Goal: Task Accomplishment & Management: Use online tool/utility

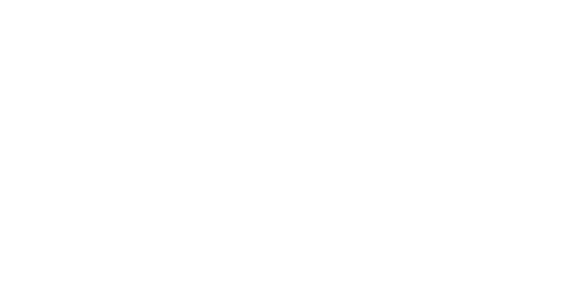
select select "Song"
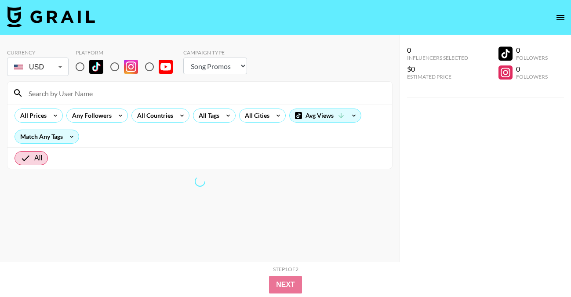
drag, startPoint x: 124, startPoint y: 97, endPoint x: 99, endPoint y: 83, distance: 28.5
click at [124, 97] on input at bounding box center [204, 93] width 363 height 14
click at [80, 70] on input "radio" at bounding box center [80, 67] width 18 height 18
radio input "true"
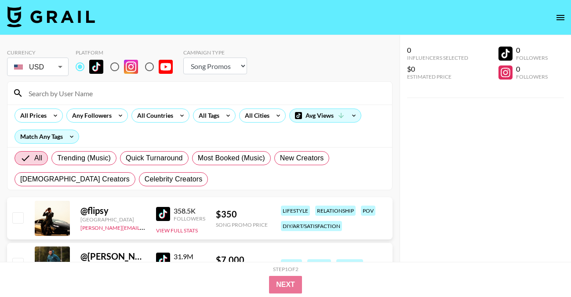
click at [98, 88] on input at bounding box center [204, 93] width 363 height 14
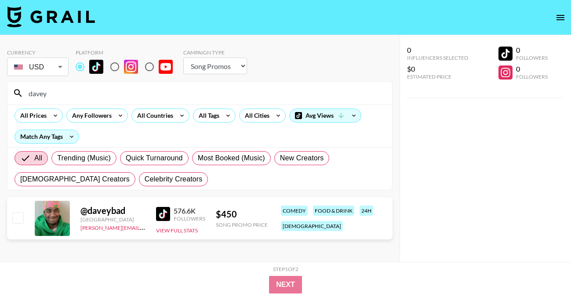
type input "davey"
click at [96, 212] on div "@ daveybad" at bounding box center [112, 210] width 65 height 11
click at [164, 215] on img at bounding box center [163, 214] width 14 height 14
drag, startPoint x: 71, startPoint y: 95, endPoint x: -21, endPoint y: 91, distance: 91.9
click at [0, 91] on html "Currency USD USD ​ Platform Campaign Type Choose Type... Song Promos Brand Prom…" at bounding box center [285, 166] width 571 height 332
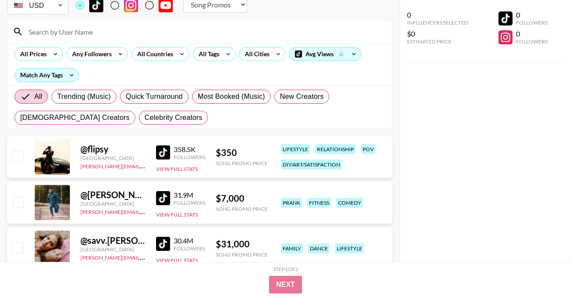
scroll to position [62, 0]
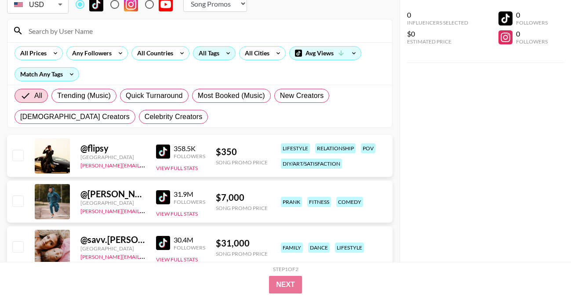
click at [214, 50] on div "All Tags" at bounding box center [207, 53] width 28 height 13
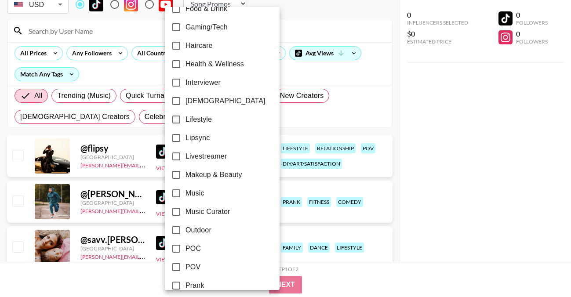
scroll to position [346, 0]
click at [198, 118] on span "Lifestyle" at bounding box center [198, 120] width 26 height 11
click at [185, 118] on input "Lifestyle" at bounding box center [176, 120] width 18 height 18
checkbox input "true"
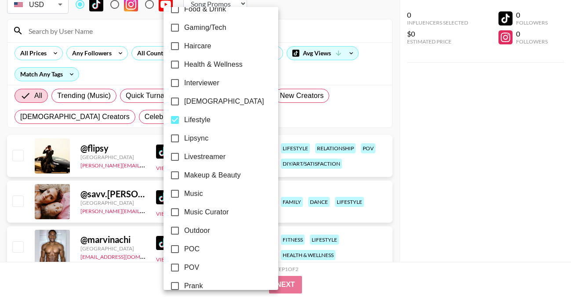
click at [367, 119] on div at bounding box center [285, 148] width 571 height 297
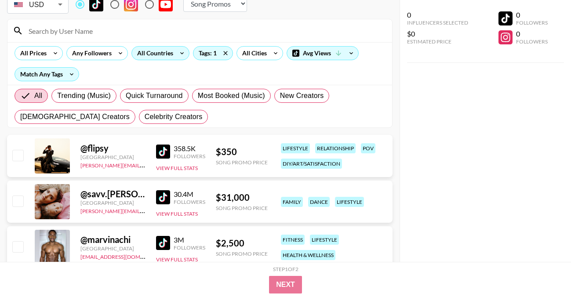
click at [180, 54] on icon at bounding box center [182, 53] width 14 height 13
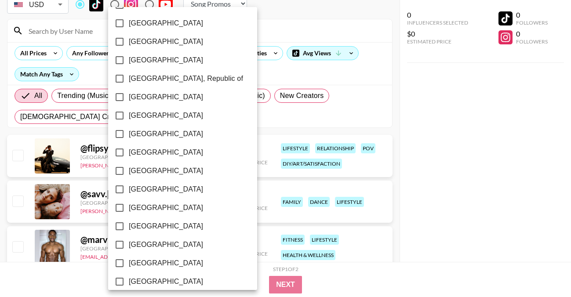
scroll to position [728, 0]
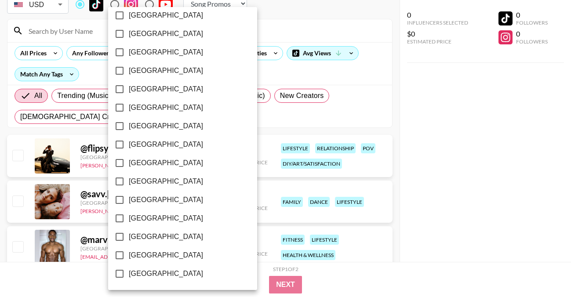
click at [146, 251] on span "[GEOGRAPHIC_DATA]" at bounding box center [166, 255] width 74 height 11
click at [129, 251] on input "[GEOGRAPHIC_DATA]" at bounding box center [119, 255] width 18 height 18
checkbox input "true"
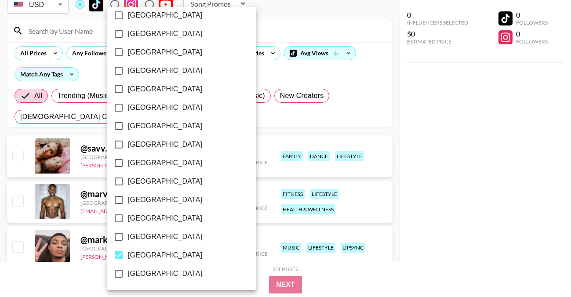
click at [270, 24] on div at bounding box center [285, 148] width 571 height 297
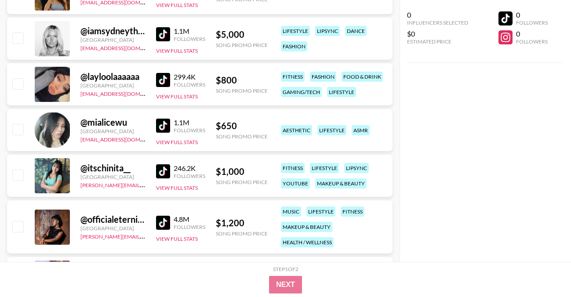
scroll to position [5518, 0]
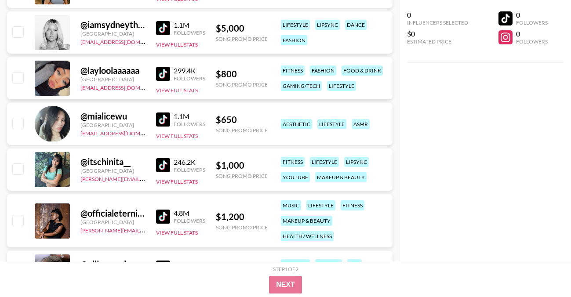
click at [164, 120] on img at bounding box center [163, 119] width 14 height 14
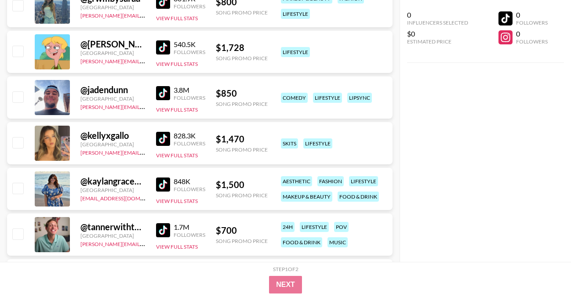
scroll to position [6525, 0]
click at [170, 91] on img at bounding box center [163, 94] width 14 height 14
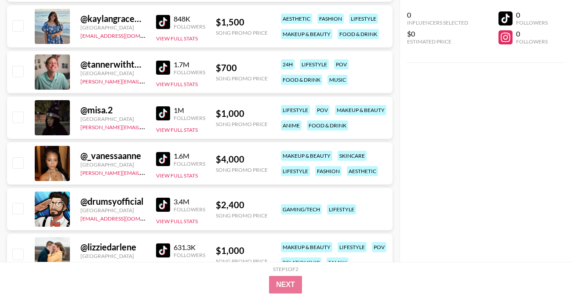
scroll to position [6698, 0]
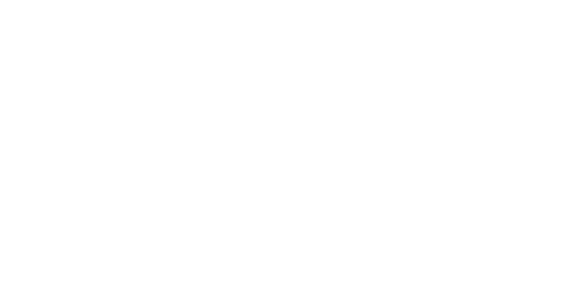
select select "Song"
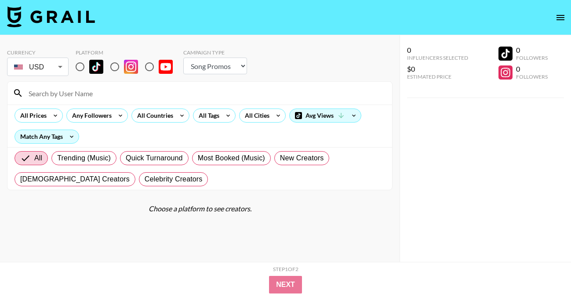
scroll to position [35, 0]
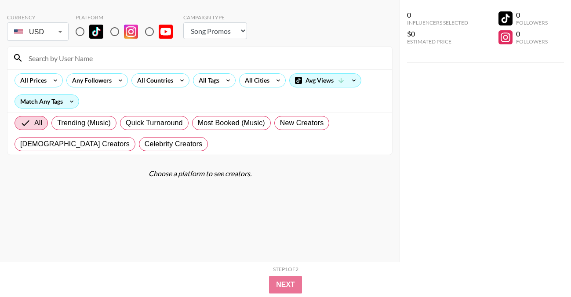
click at [78, 27] on input "radio" at bounding box center [80, 31] width 18 height 18
radio input "true"
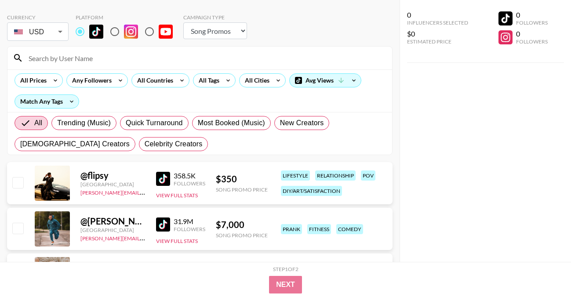
scroll to position [0, 0]
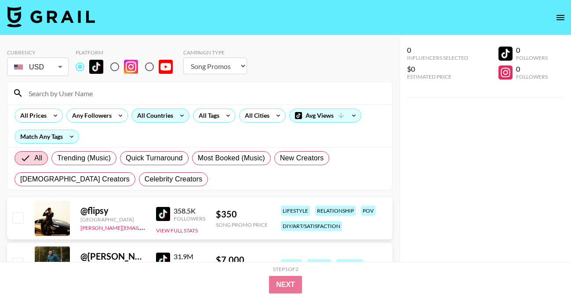
click at [166, 115] on div "All Countries" at bounding box center [153, 115] width 43 height 13
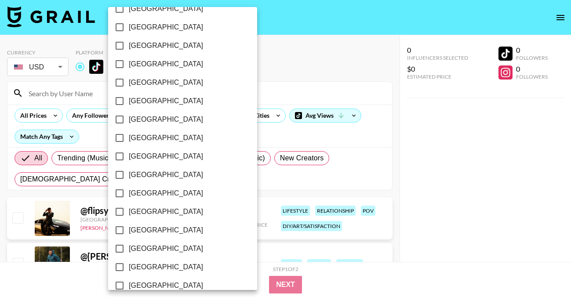
scroll to position [728, 0]
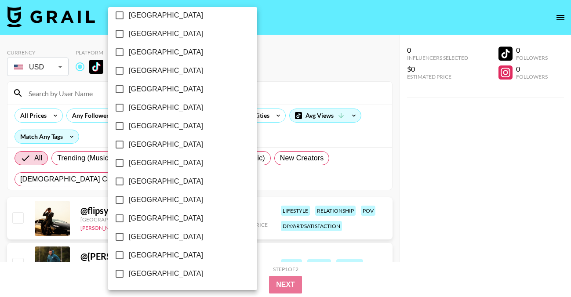
click at [152, 253] on span "[GEOGRAPHIC_DATA]" at bounding box center [166, 255] width 74 height 11
click at [129, 253] on input "[GEOGRAPHIC_DATA]" at bounding box center [119, 255] width 18 height 18
checkbox input "true"
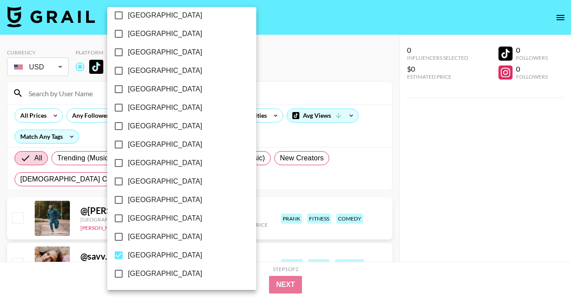
click at [236, 80] on div at bounding box center [285, 148] width 571 height 297
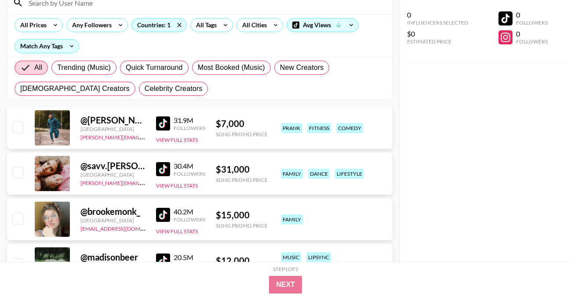
scroll to position [40, 0]
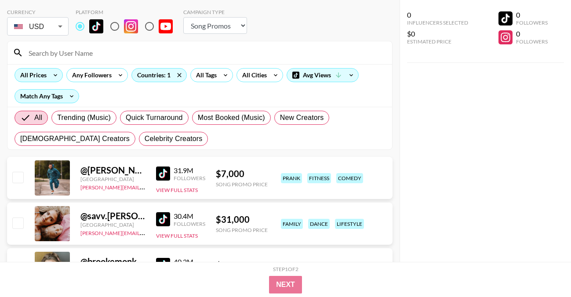
click at [37, 71] on div "All Prices" at bounding box center [31, 75] width 33 height 13
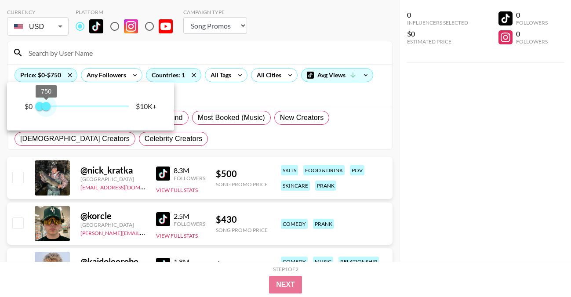
type input "500"
drag, startPoint x: 127, startPoint y: 106, endPoint x: 44, endPoint y: 106, distance: 82.6
click at [44, 106] on span "500" at bounding box center [44, 106] width 9 height 9
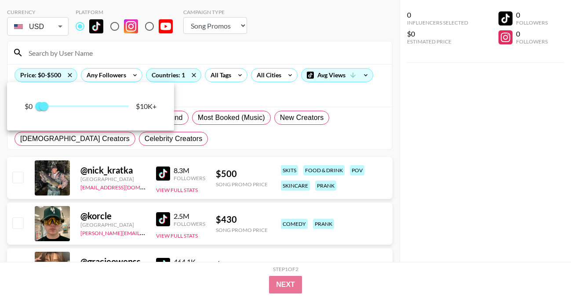
click at [409, 112] on div at bounding box center [285, 148] width 571 height 297
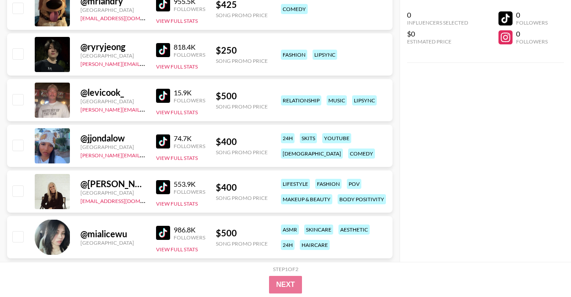
scroll to position [667, 0]
click at [162, 101] on img at bounding box center [163, 95] width 14 height 14
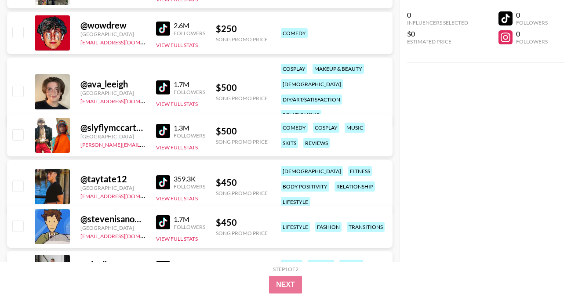
scroll to position [2537, 0]
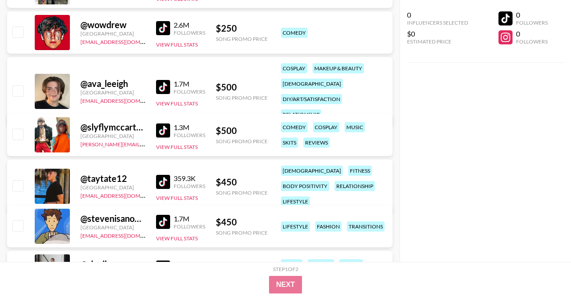
click at [166, 80] on img at bounding box center [163, 87] width 14 height 14
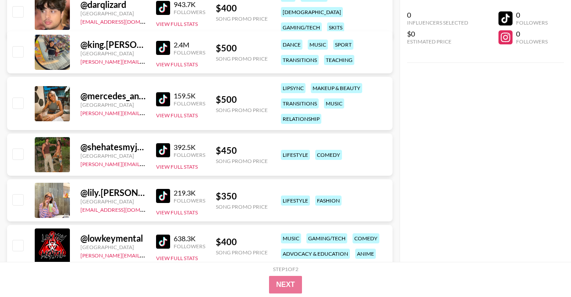
scroll to position [5485, 0]
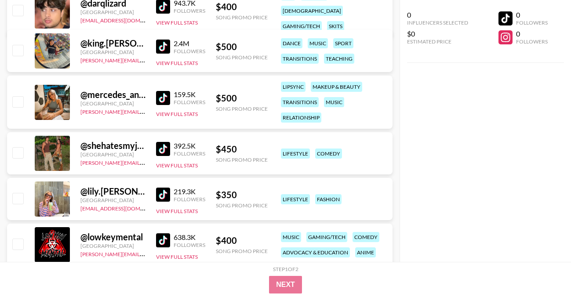
click at [157, 46] on img at bounding box center [163, 47] width 14 height 14
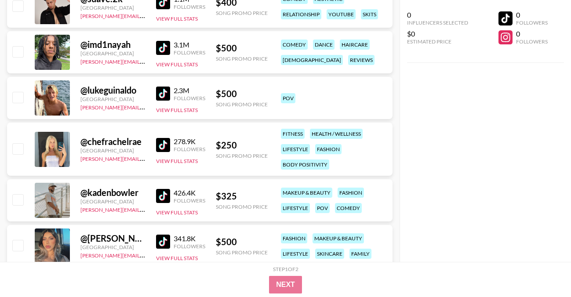
scroll to position [5862, 0]
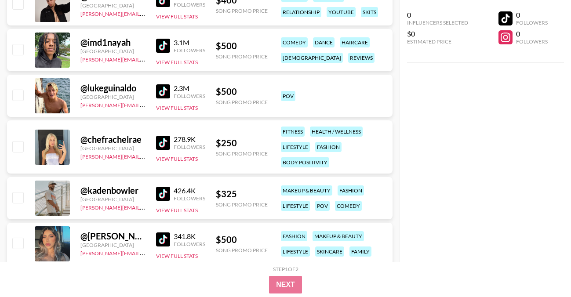
click at [160, 142] on img at bounding box center [163, 143] width 14 height 14
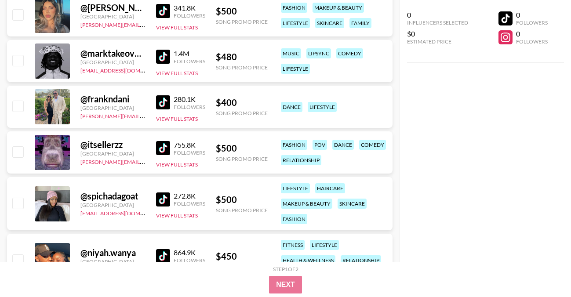
scroll to position [6091, 0]
click at [162, 152] on img at bounding box center [163, 148] width 14 height 14
